Goal: Task Accomplishment & Management: Use online tool/utility

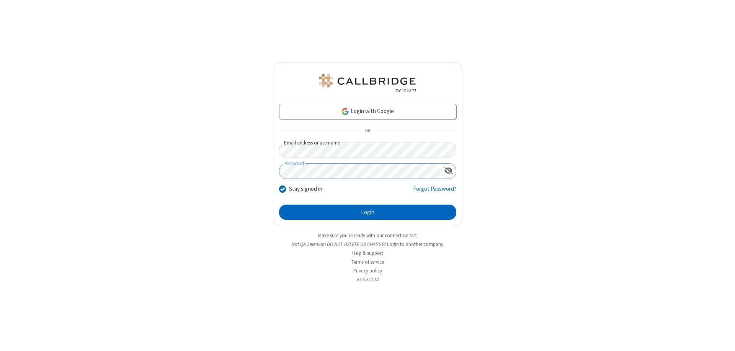
click at [368, 212] on button "Login" at bounding box center [367, 212] width 177 height 15
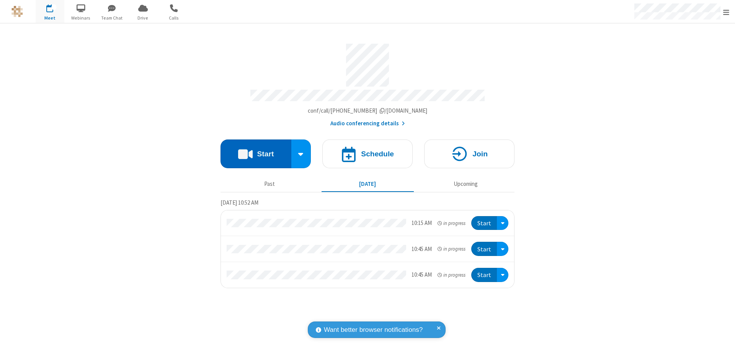
click at [256, 150] on button "Start" at bounding box center [256, 153] width 71 height 29
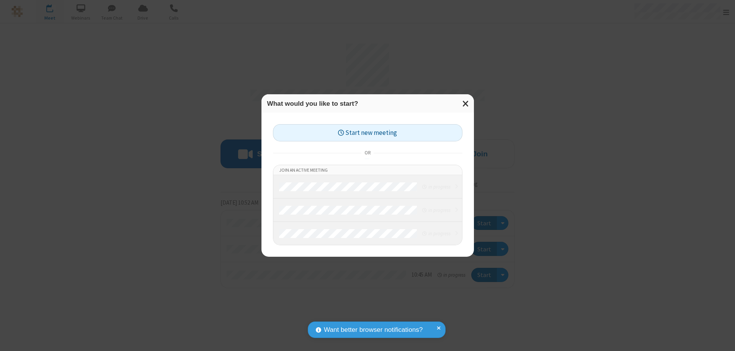
click at [368, 133] on button "Start new meeting" at bounding box center [368, 132] width 190 height 17
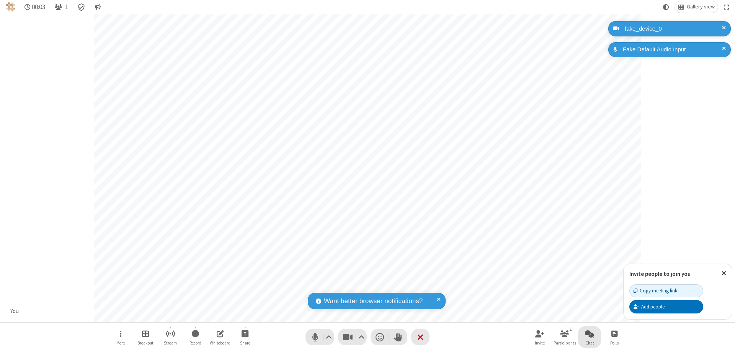
click at [590, 333] on span "Open chat" at bounding box center [589, 334] width 9 height 10
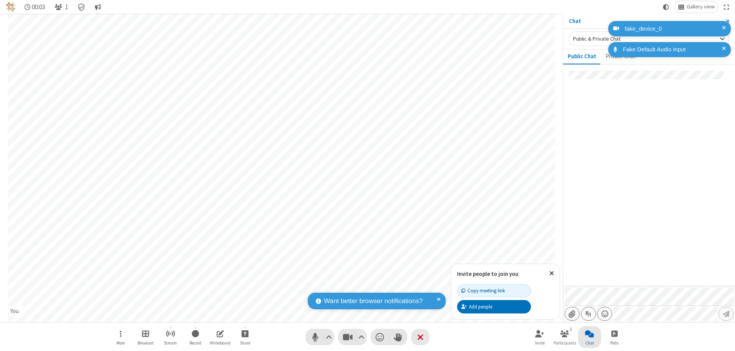
type input "C:\fakepath\doc_test.docx"
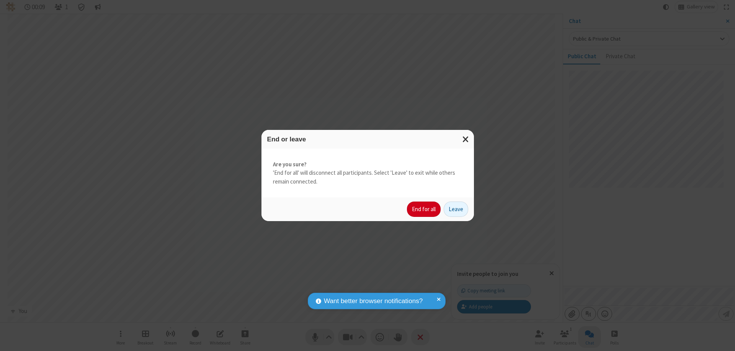
click at [424, 209] on button "End for all" at bounding box center [424, 208] width 34 height 15
